Goal: Information Seeking & Learning: Learn about a topic

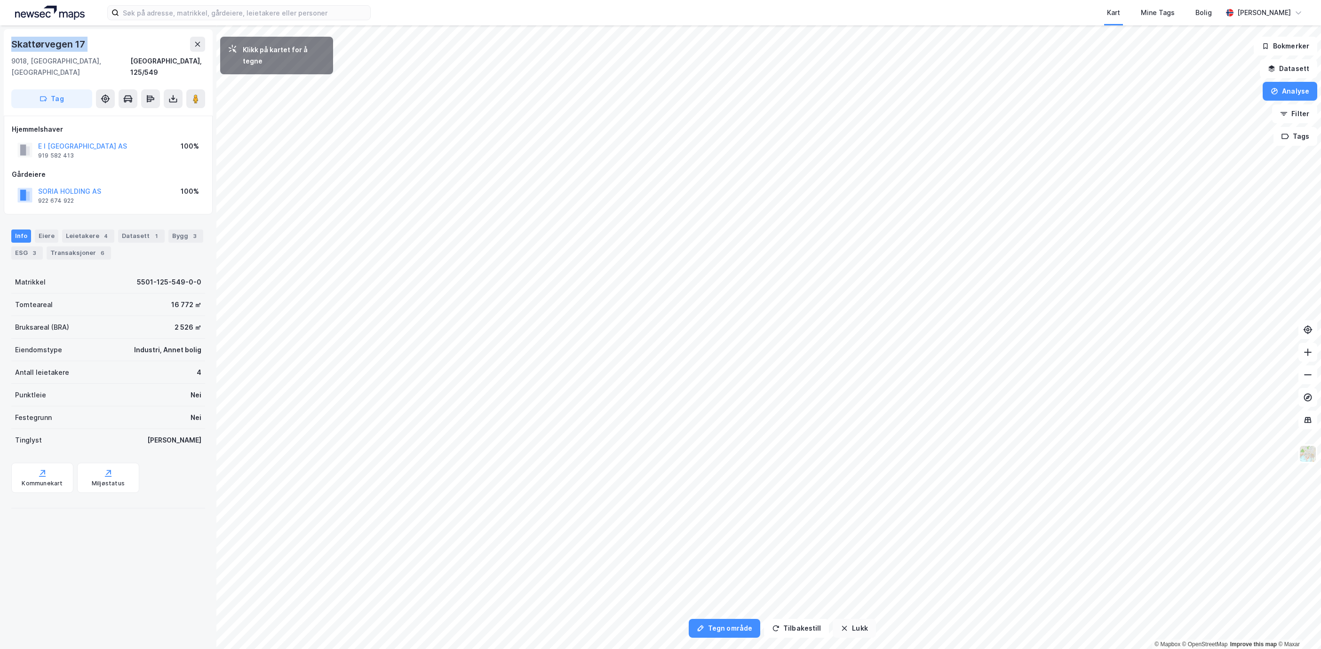
click at [853, 627] on button "Lukk" at bounding box center [854, 628] width 43 height 19
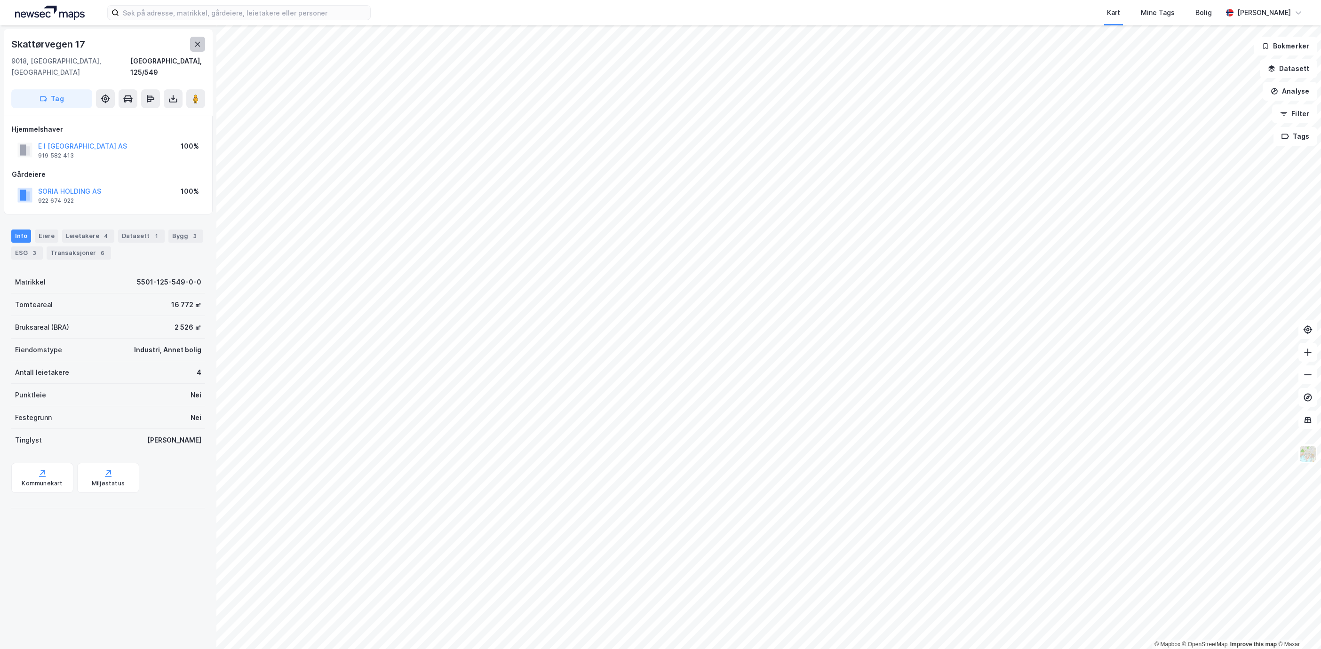
click at [196, 48] on button at bounding box center [197, 44] width 15 height 15
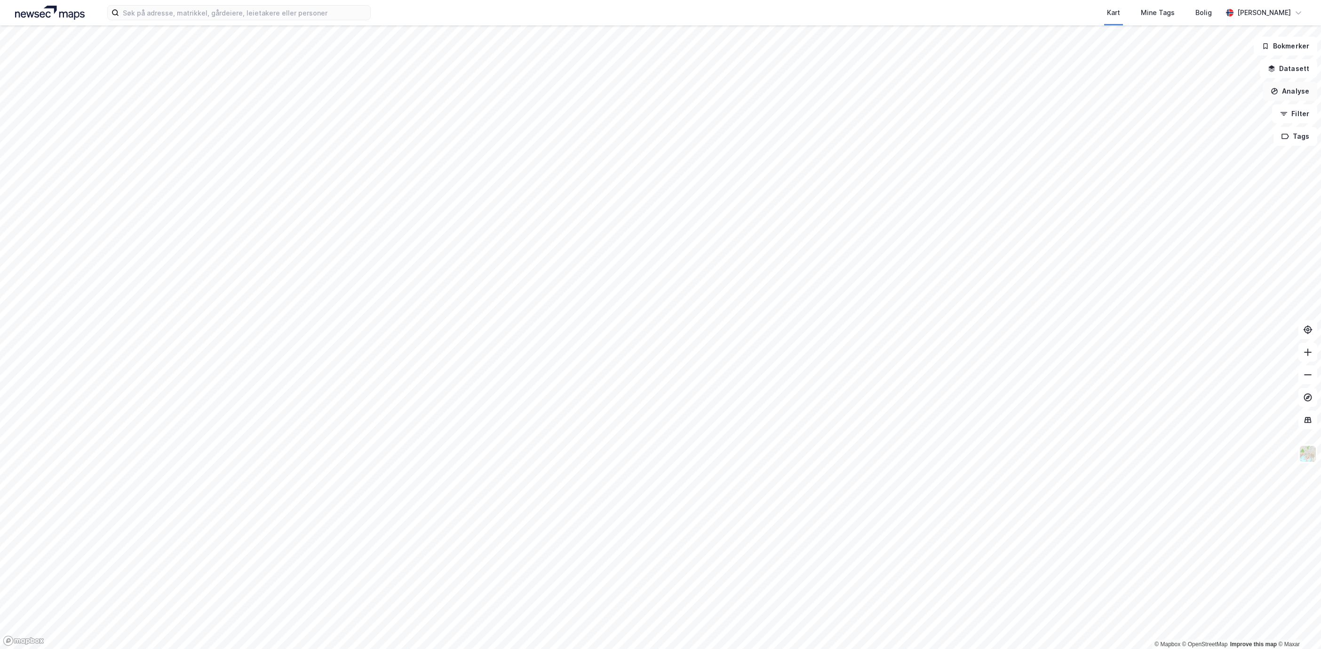
click at [1302, 92] on button "Analyse" at bounding box center [1289, 91] width 55 height 19
click at [1215, 111] on div "Tegn område" at bounding box center [1208, 111] width 82 height 8
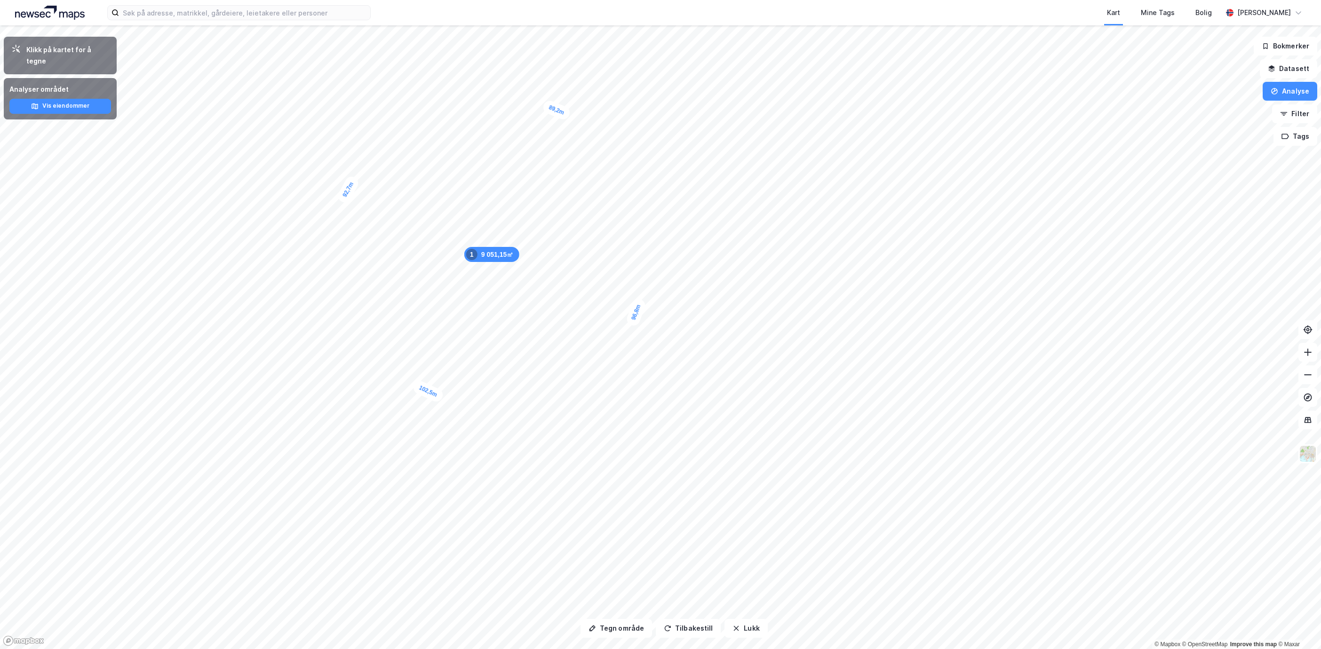
click at [82, 103] on div "Analyser området Vis eiendommer" at bounding box center [60, 98] width 113 height 41
click at [81, 99] on button "Vis eiendommer" at bounding box center [60, 106] width 102 height 15
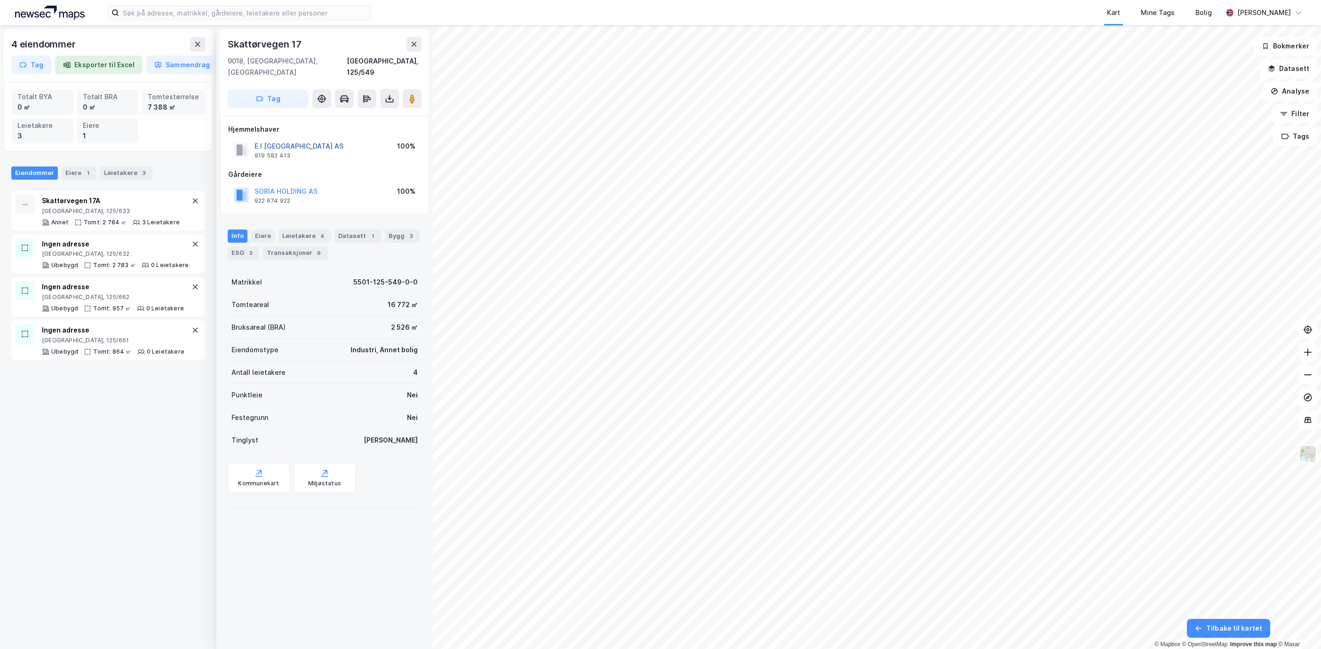
click at [0, 0] on button "E I [GEOGRAPHIC_DATA] AS" at bounding box center [0, 0] width 0 height 0
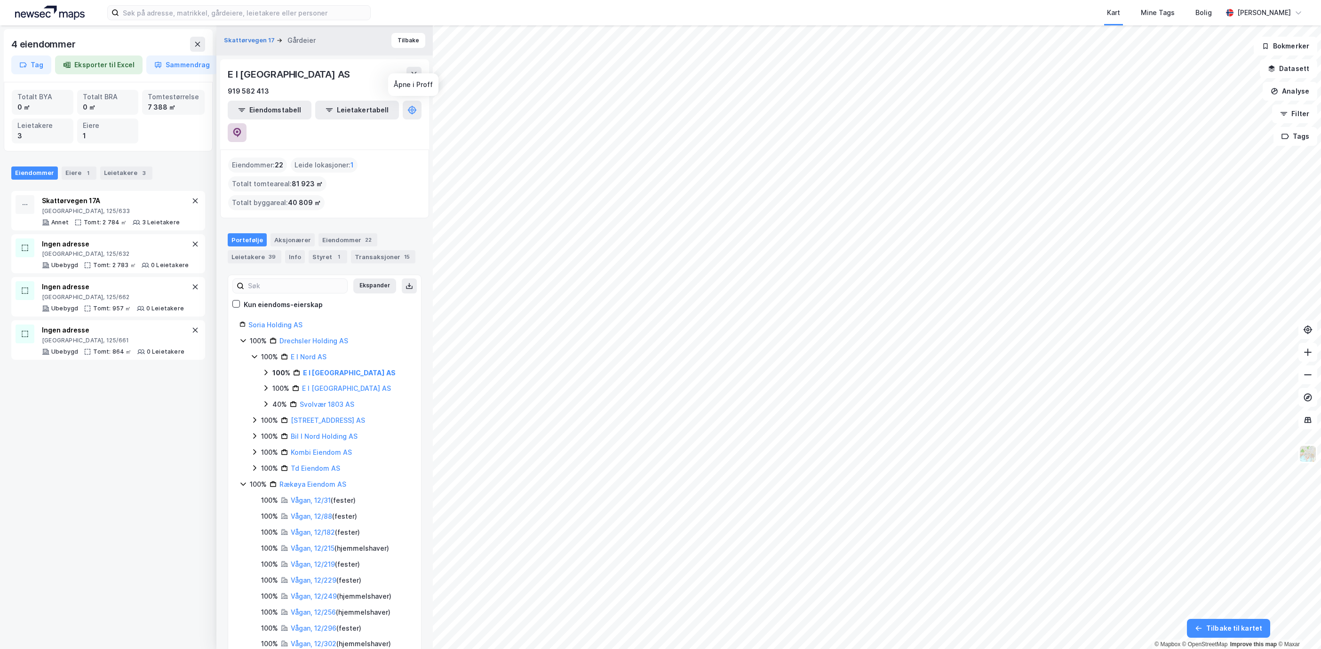
click at [246, 123] on button at bounding box center [237, 132] width 19 height 19
